Goal: Check status: Check status

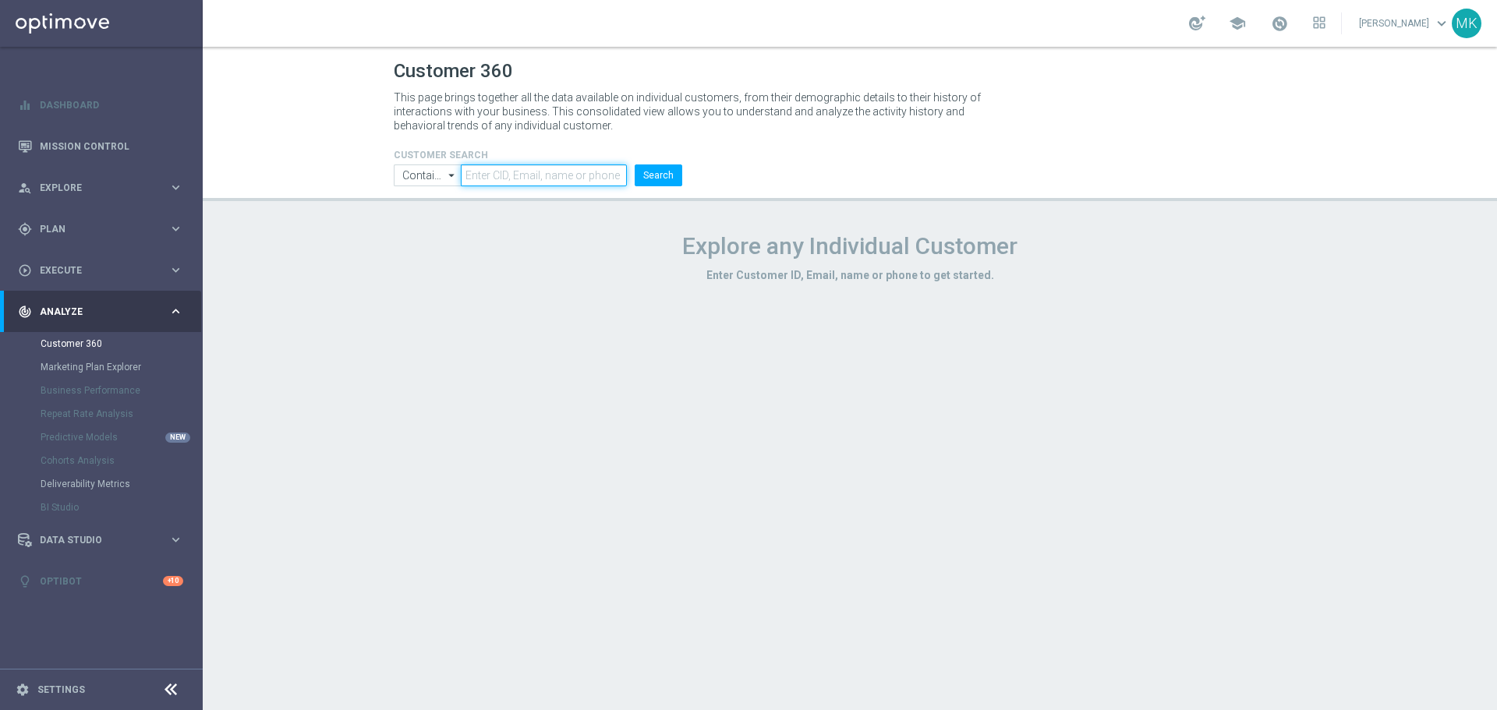
click at [509, 181] on input "text" at bounding box center [544, 176] width 166 height 22
paste input "1774650"
type input "1774650"
click at [651, 168] on button "Search" at bounding box center [659, 176] width 48 height 22
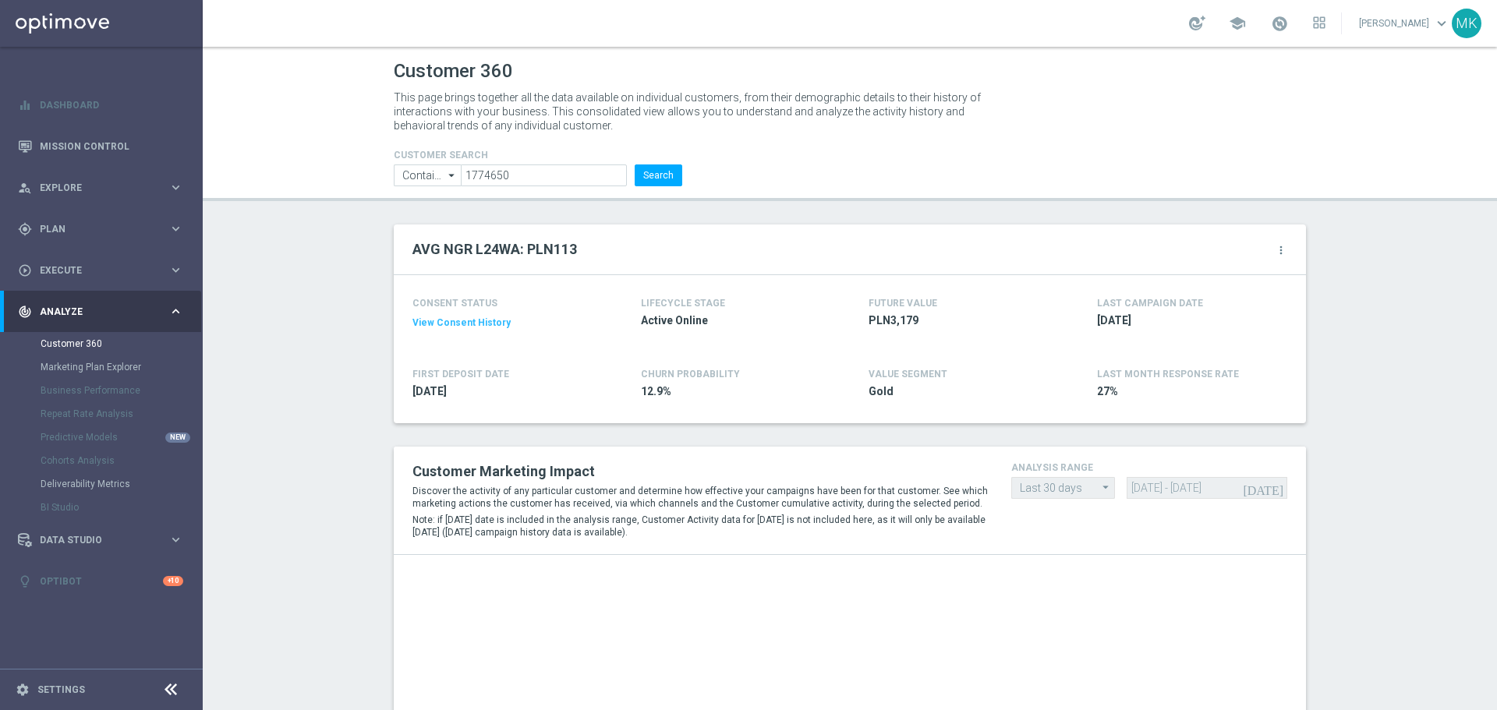
drag, startPoint x: 298, startPoint y: 459, endPoint x: 579, endPoint y: 473, distance: 281.8
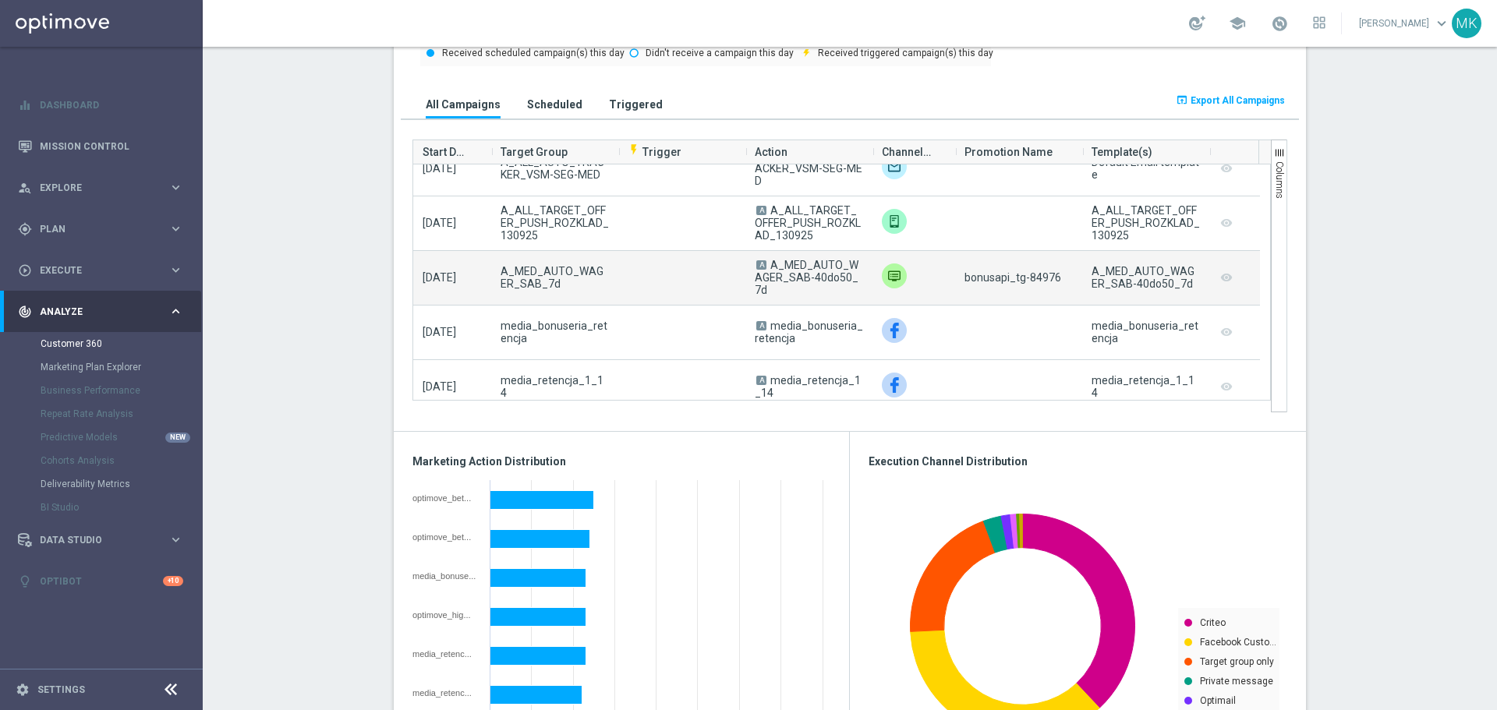
scroll to position [468, 0]
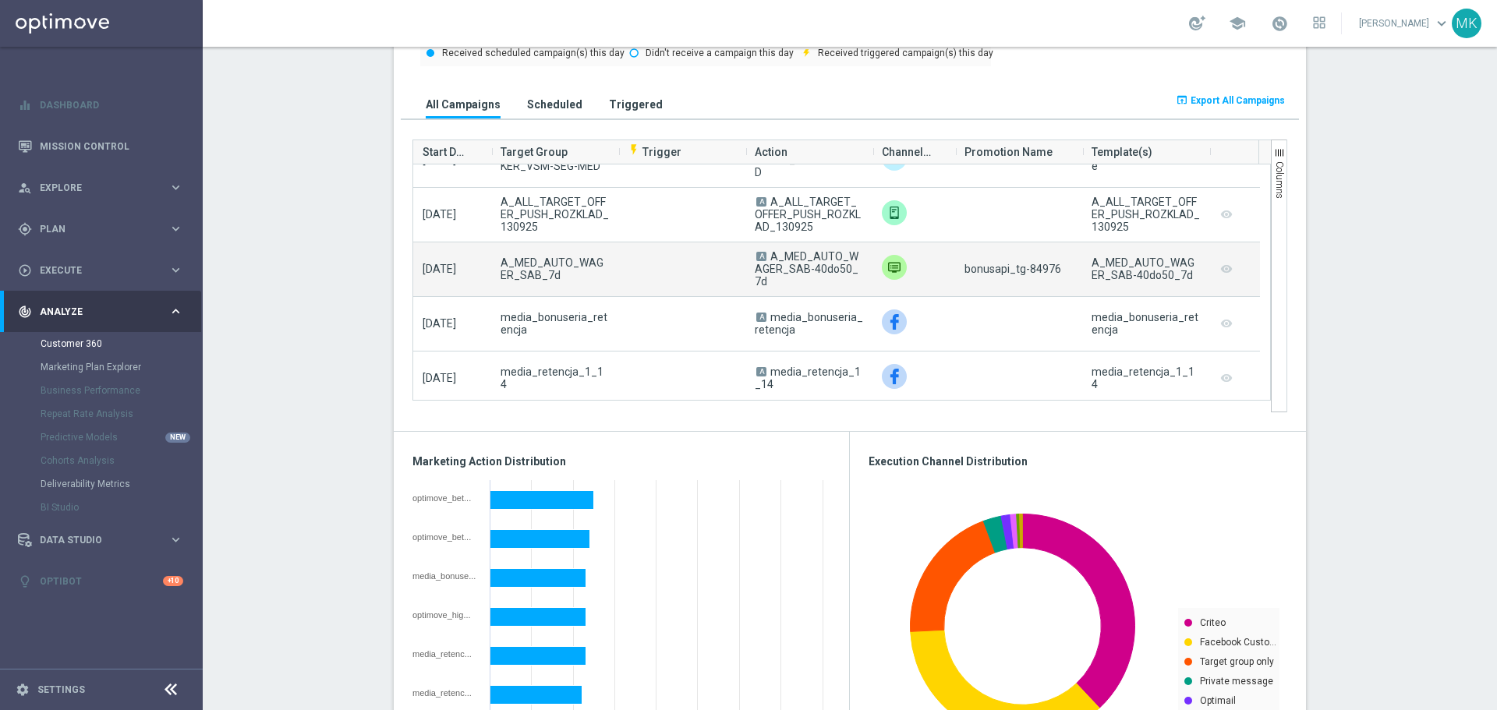
click at [1037, 274] on span "bonusapi_tg-84976" at bounding box center [1013, 269] width 97 height 12
copy span "84976"
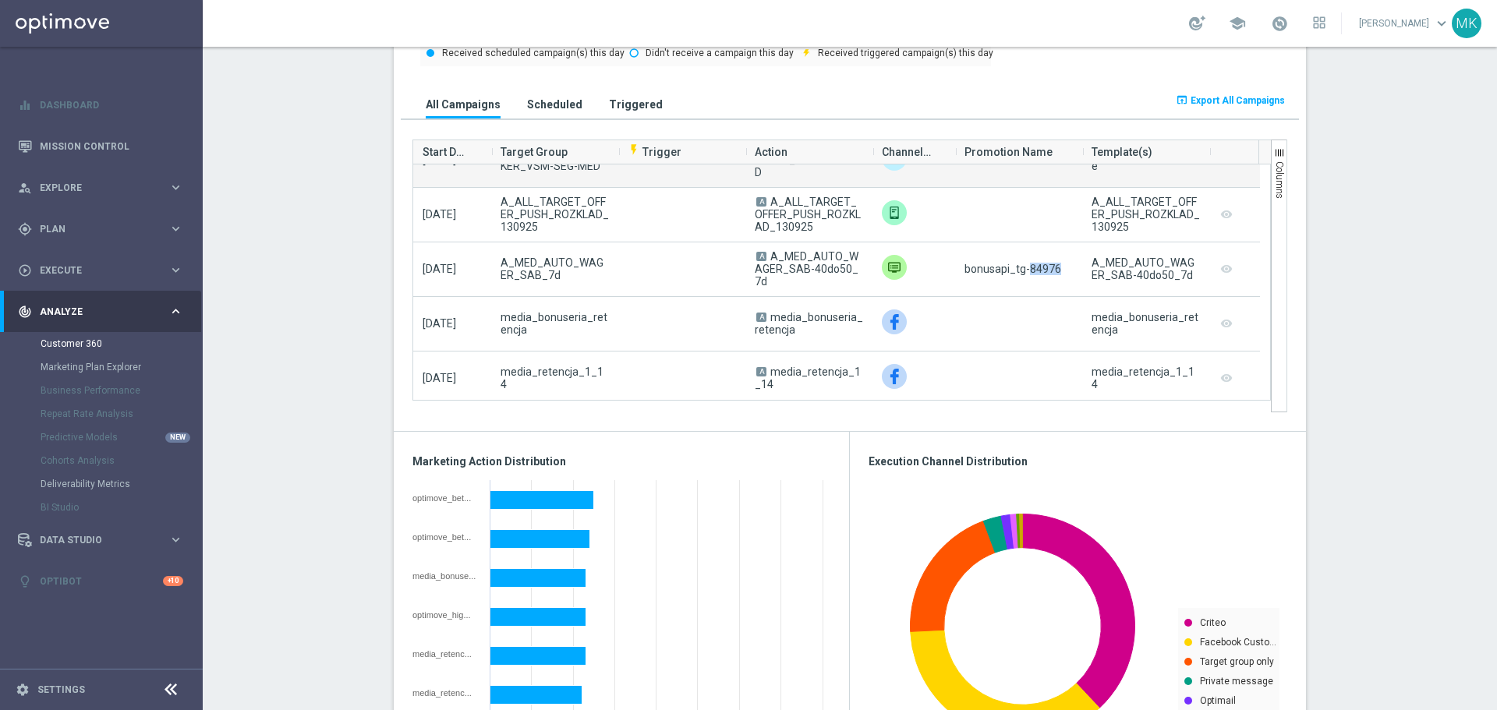
copy span "84976"
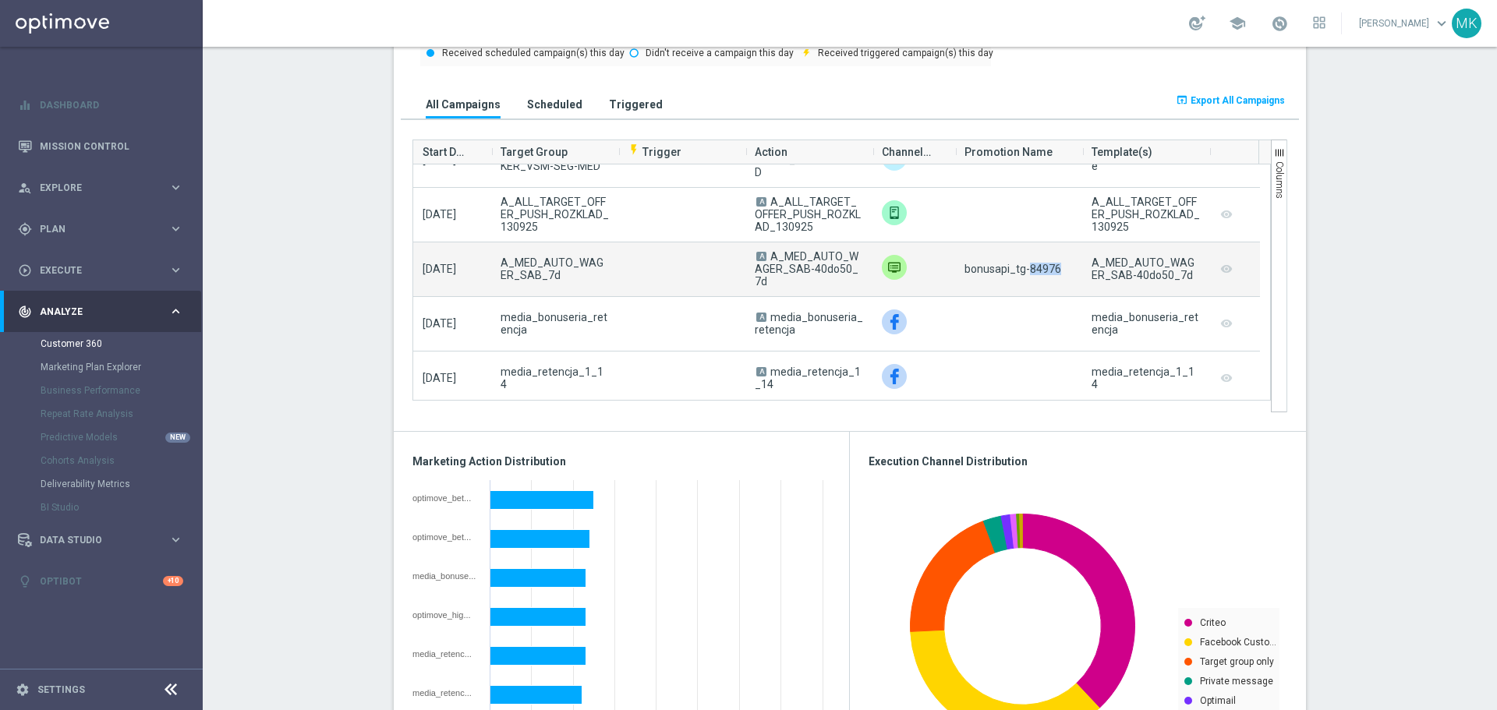
copy span "84976"
